Goal: Find specific page/section

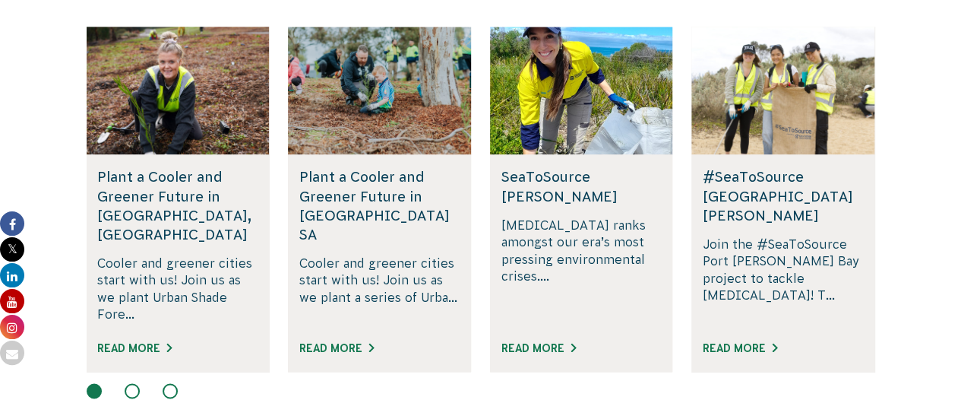
scroll to position [787, 0]
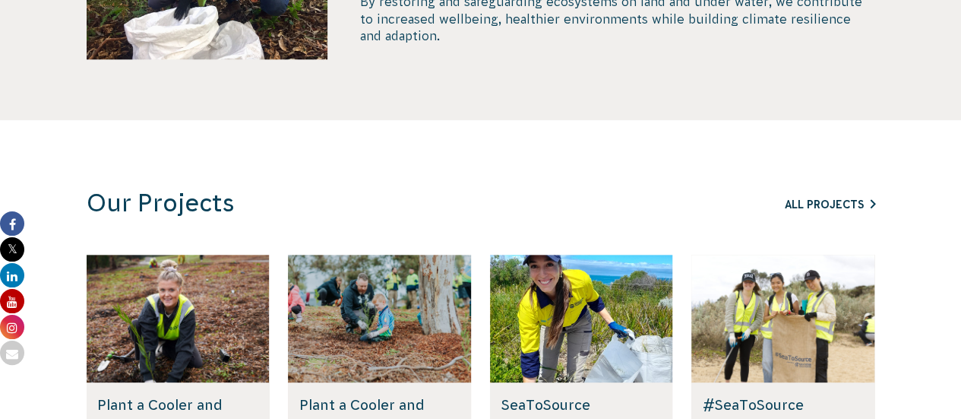
click at [835, 207] on link "All Projects" at bounding box center [830, 204] width 90 height 12
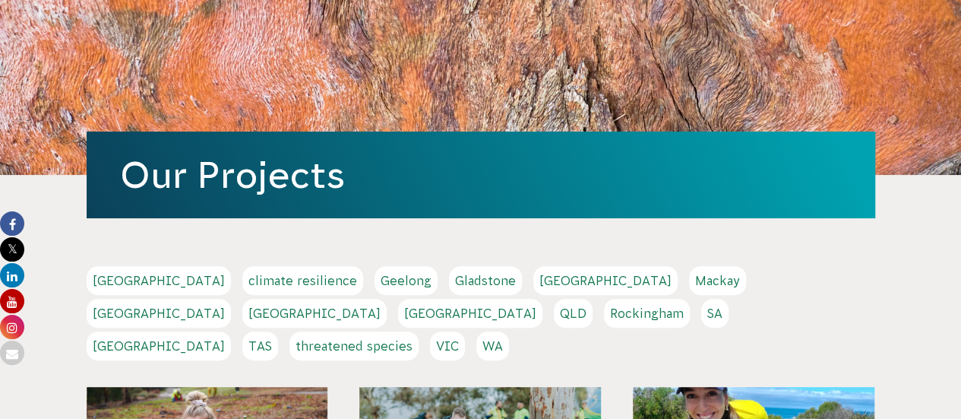
scroll to position [113, 0]
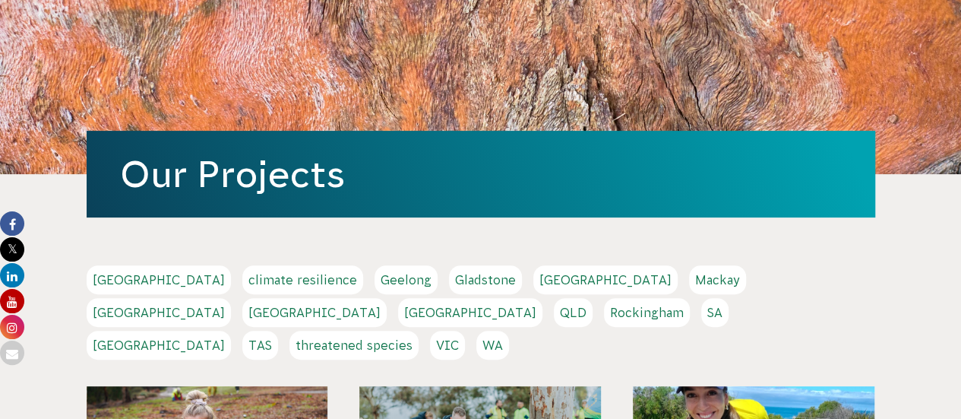
click at [387, 298] on link "NSW" at bounding box center [314, 312] width 144 height 29
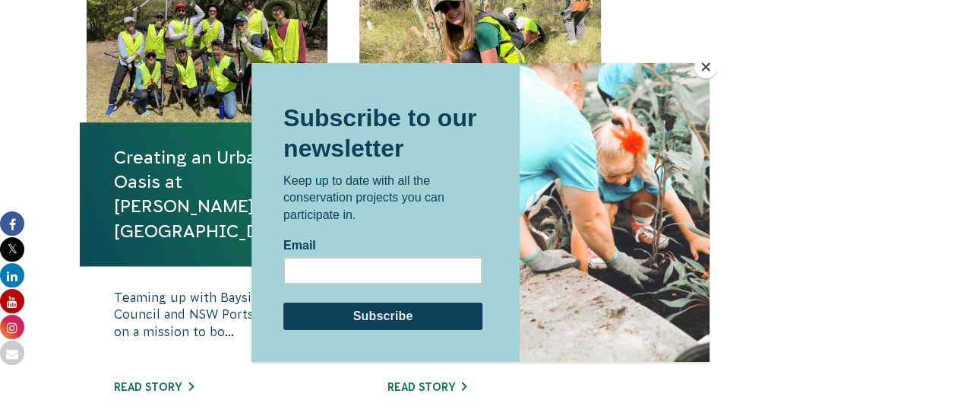
scroll to position [619, 0]
click at [704, 73] on button "Close" at bounding box center [706, 66] width 23 height 23
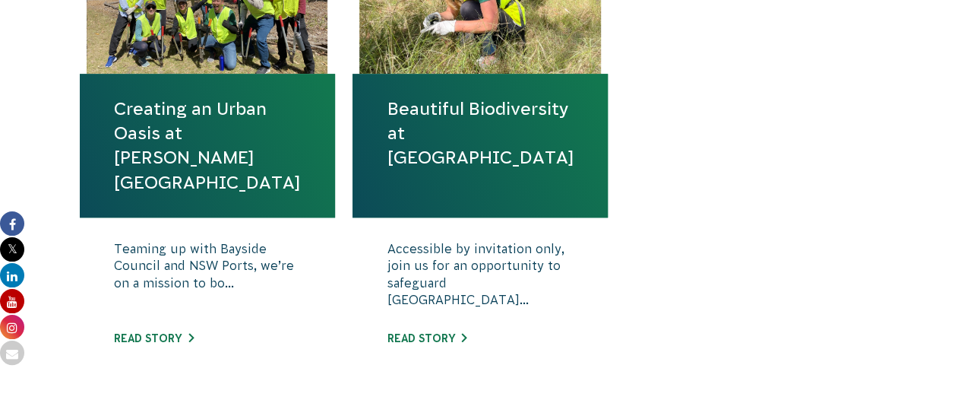
scroll to position [667, 0]
